Goal: Find contact information: Find contact information

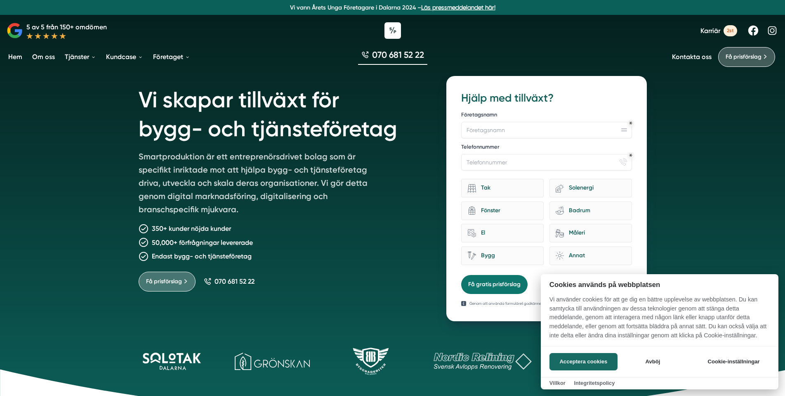
click at [570, 355] on button "Acceptera cookies" at bounding box center [584, 361] width 68 height 17
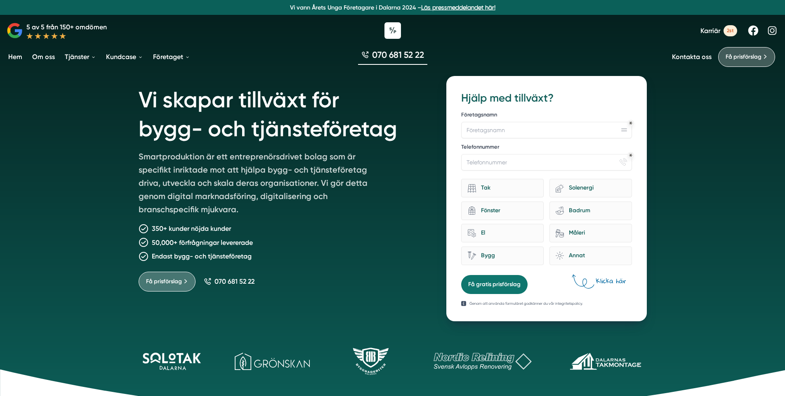
click at [687, 55] on link "Kontakta oss" at bounding box center [692, 57] width 40 height 8
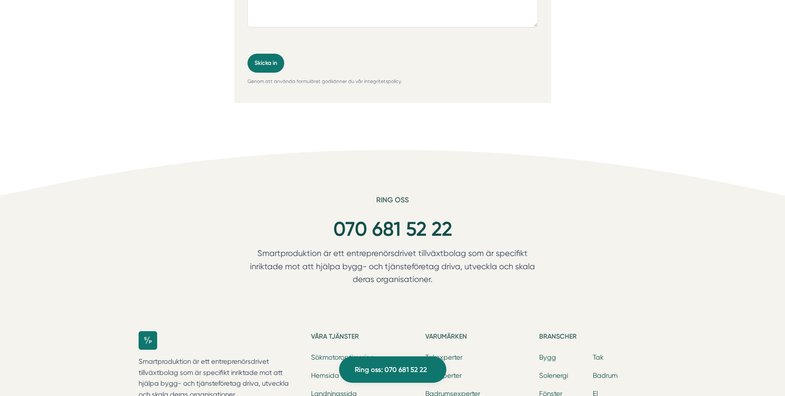
scroll to position [1032, 0]
